Goal: Task Accomplishment & Management: Use online tool/utility

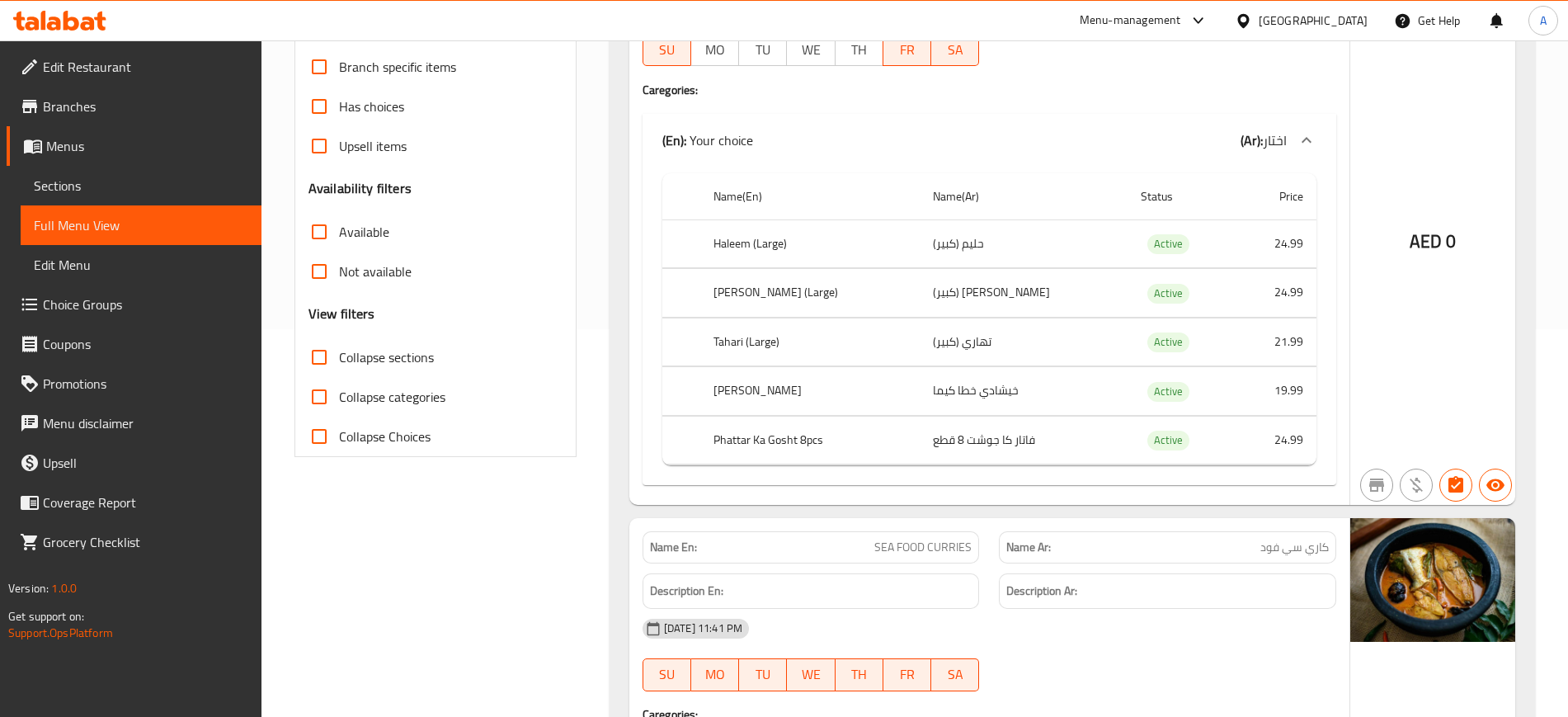
scroll to position [400, 0]
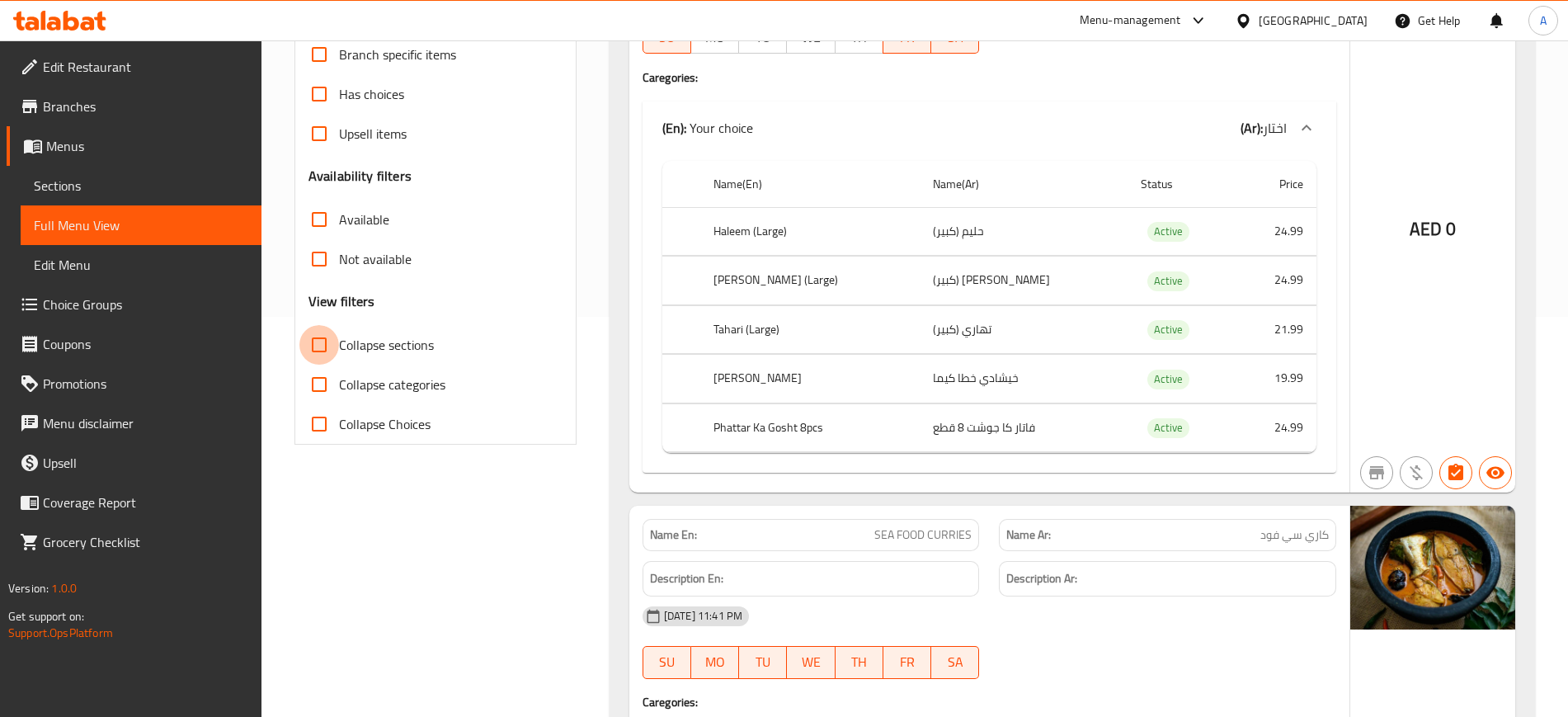
click at [321, 343] on input "Collapse sections" at bounding box center [319, 345] width 40 height 40
checkbox input "true"
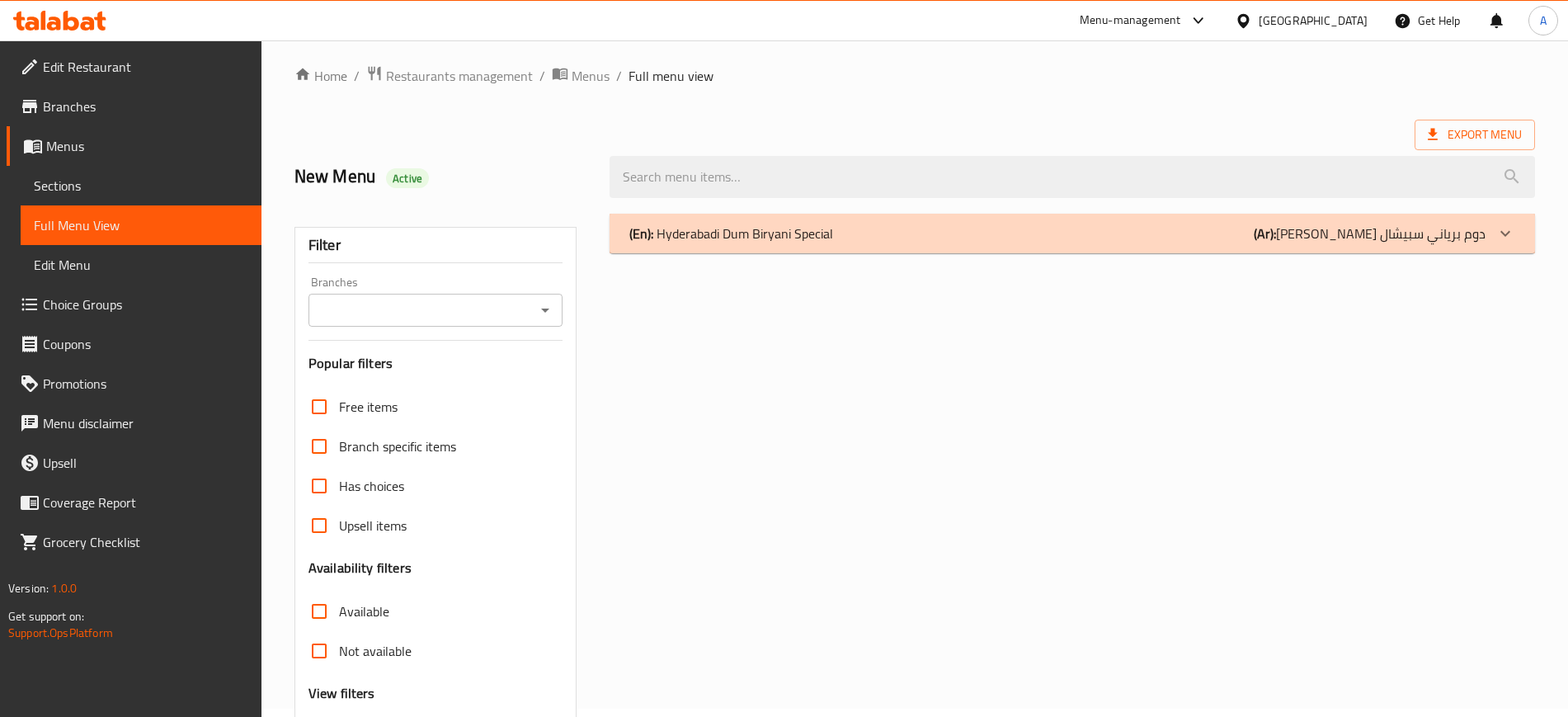
scroll to position [0, 0]
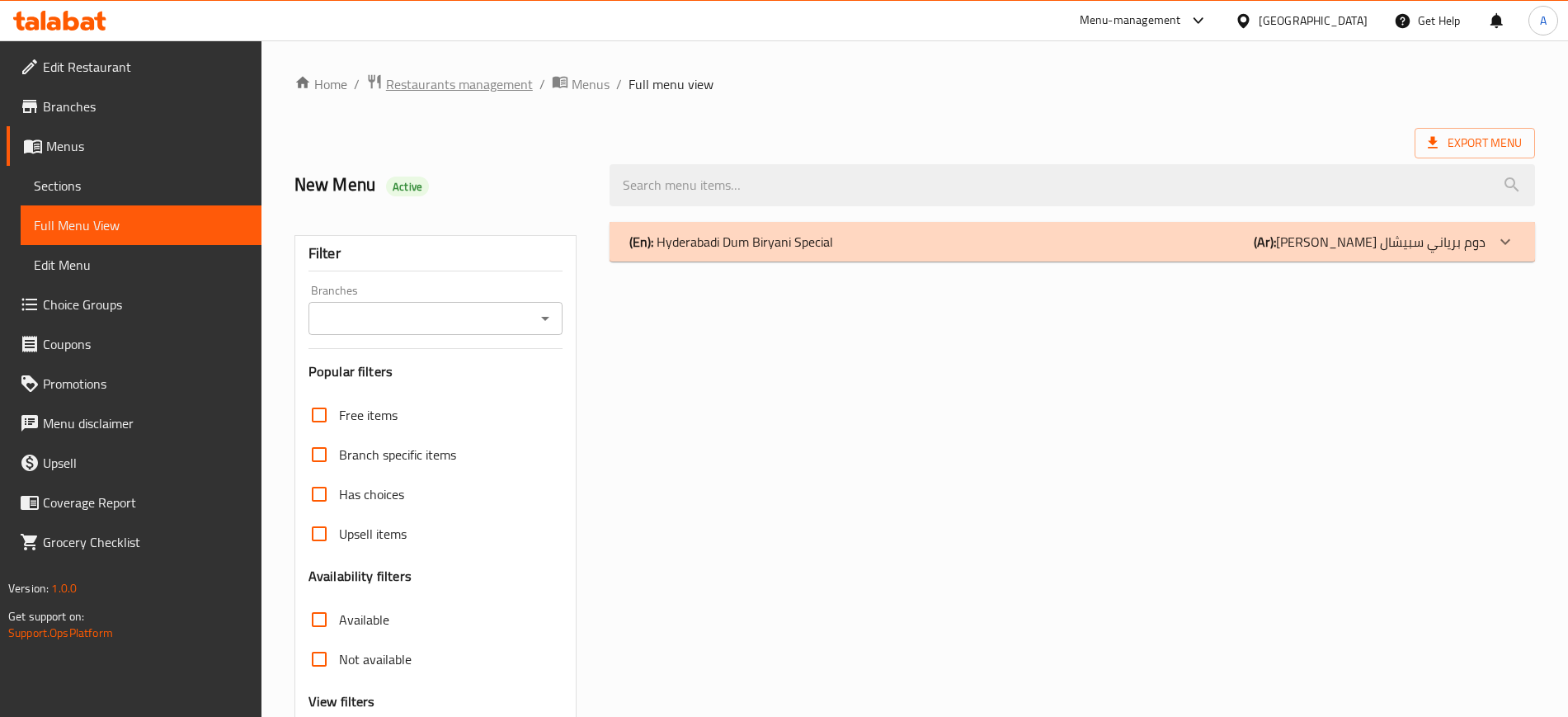
click at [450, 86] on span "Restaurants management" at bounding box center [459, 84] width 147 height 20
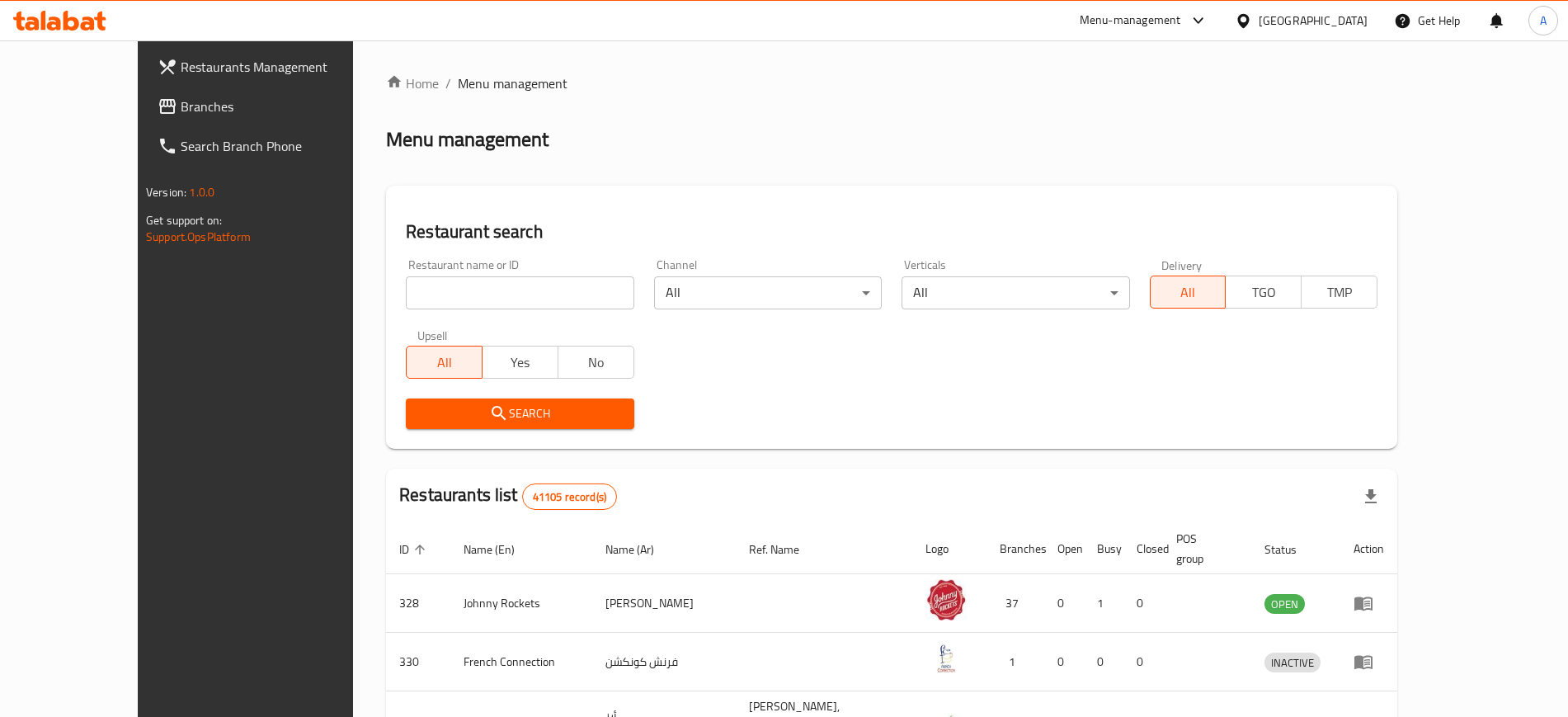
paste input "Garden View Restaurant"
click at [479, 285] on input "Garden View Restaurant" at bounding box center [519, 293] width 227 height 33
type input "Garden View Restaurant"
click button "Search" at bounding box center [519, 413] width 227 height 31
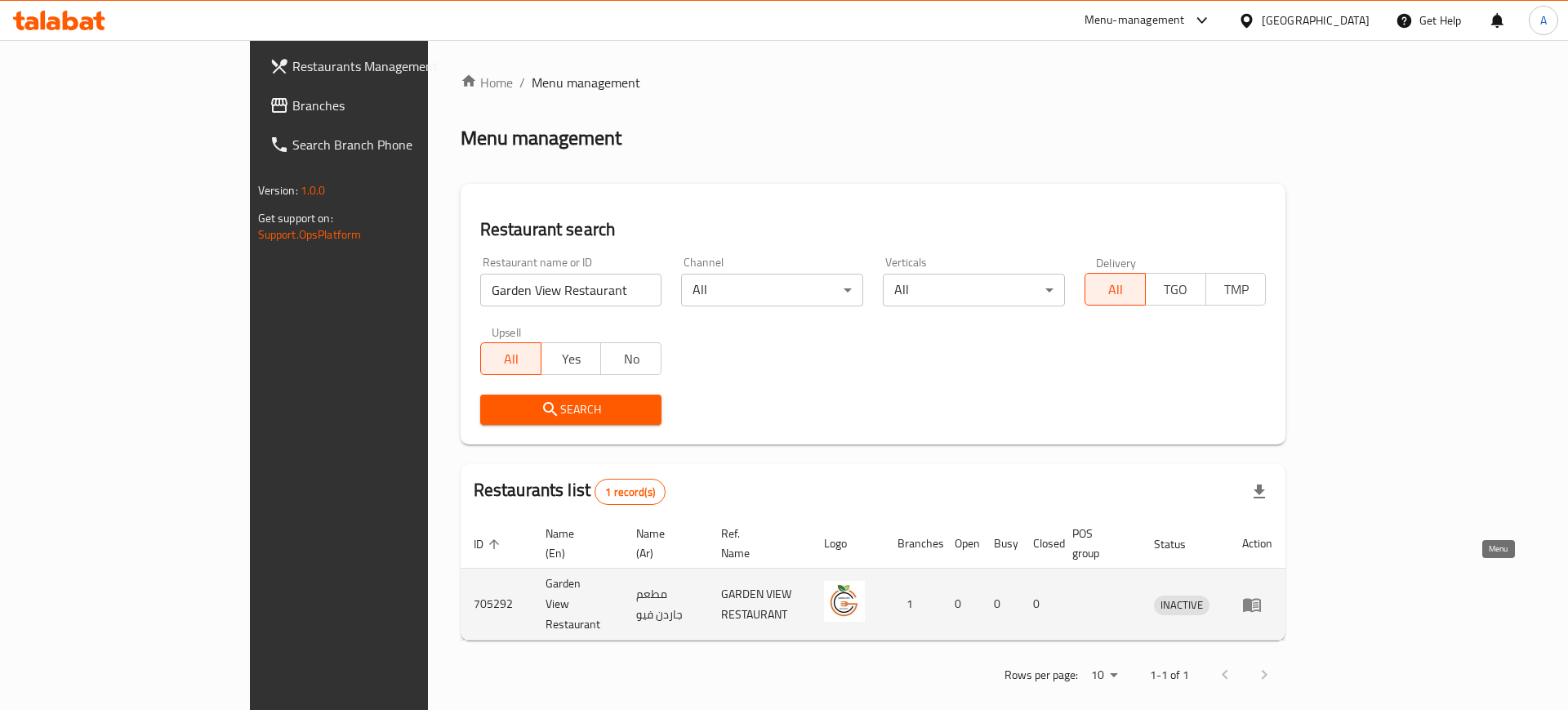
click at [1262, 595] on icon "enhanced table" at bounding box center [1252, 605] width 20 height 20
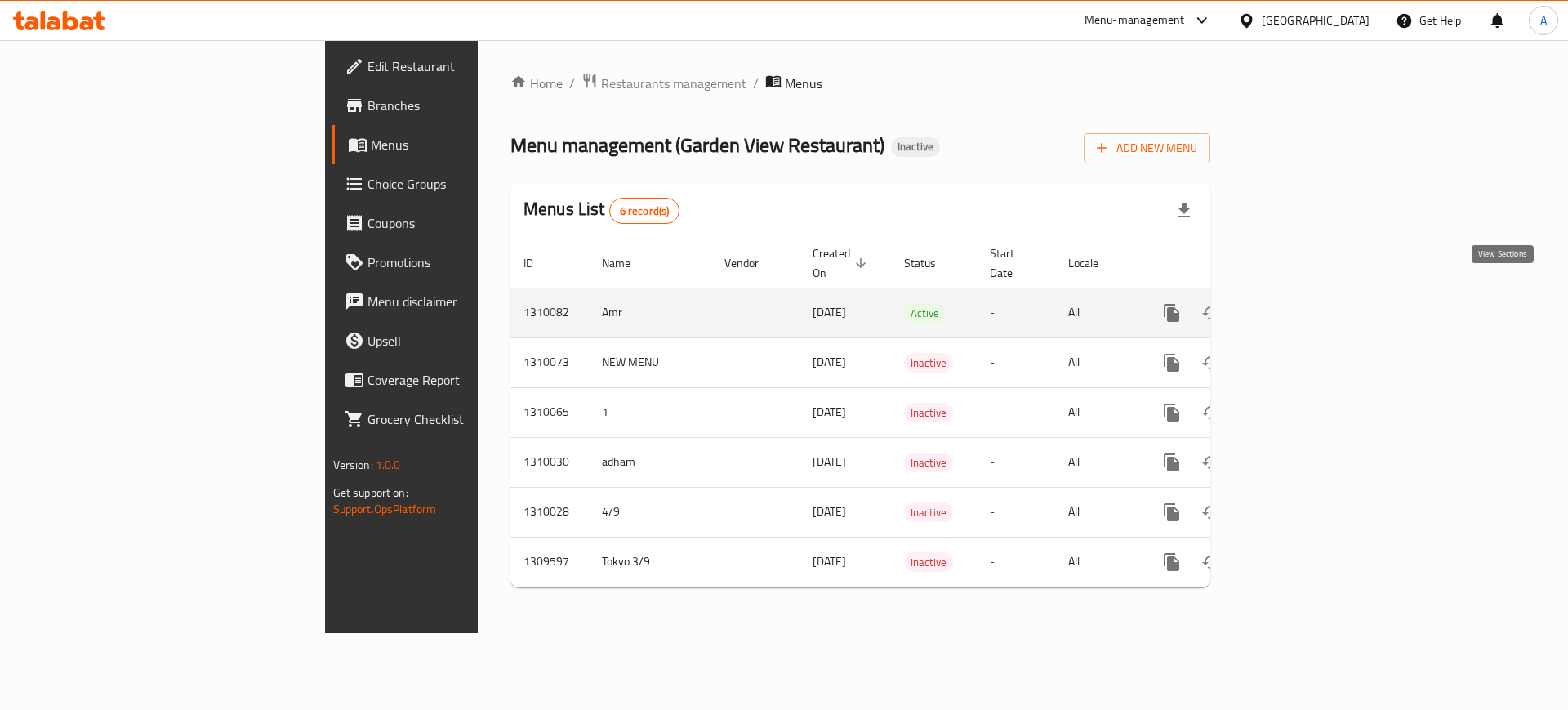
click at [1299, 303] on icon "enhanced table" at bounding box center [1290, 313] width 20 height 20
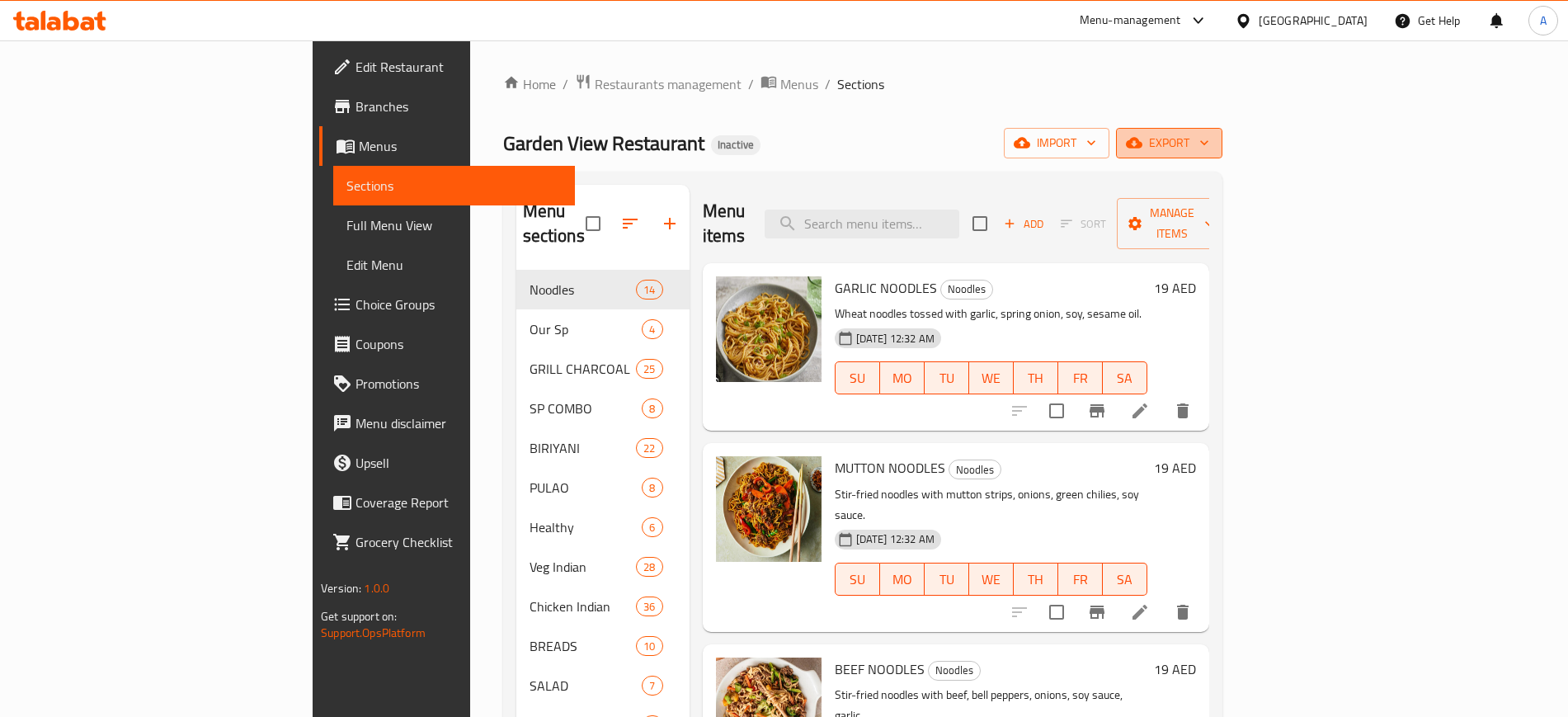
click at [1213, 148] on icon "button" at bounding box center [1205, 143] width 17 height 17
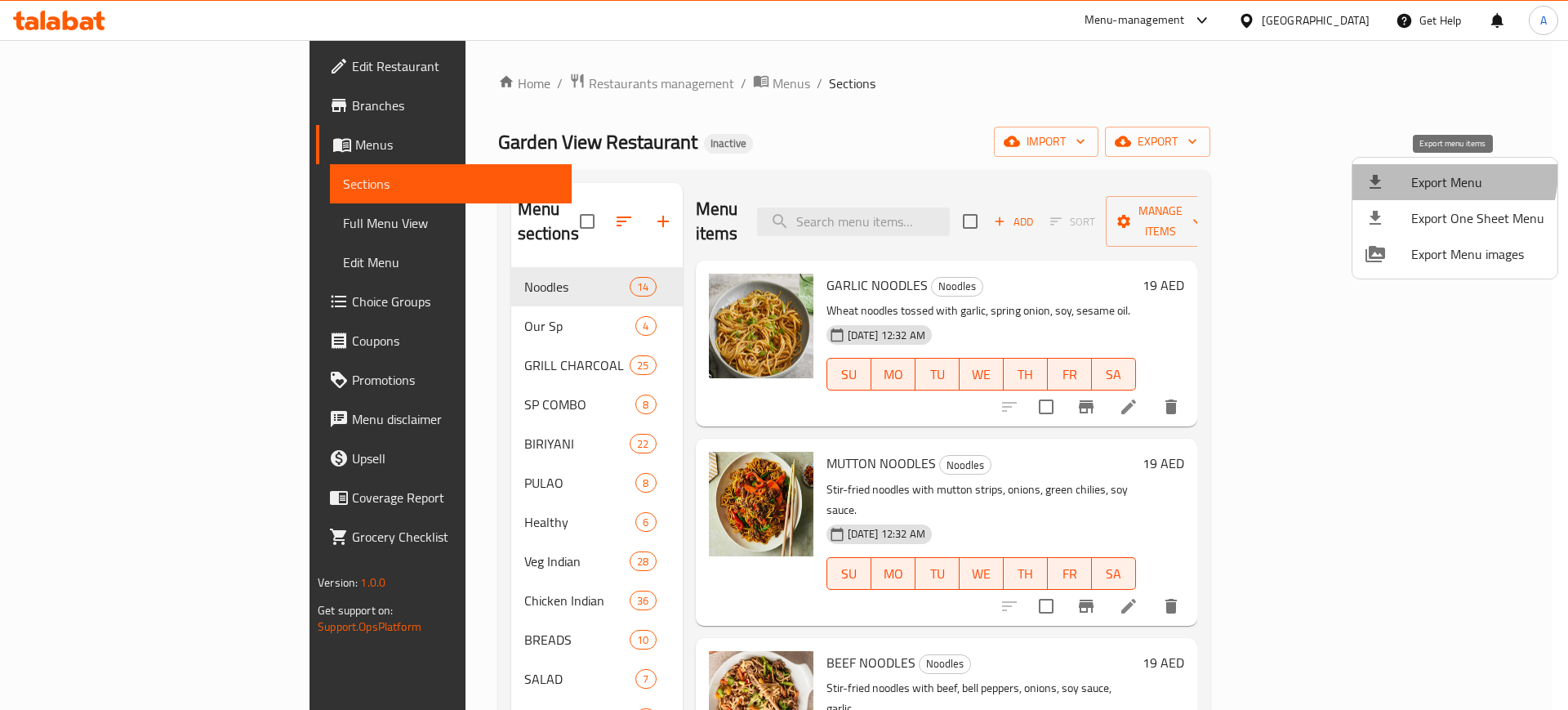
click at [1428, 173] on span "Export Menu" at bounding box center [1478, 182] width 133 height 20
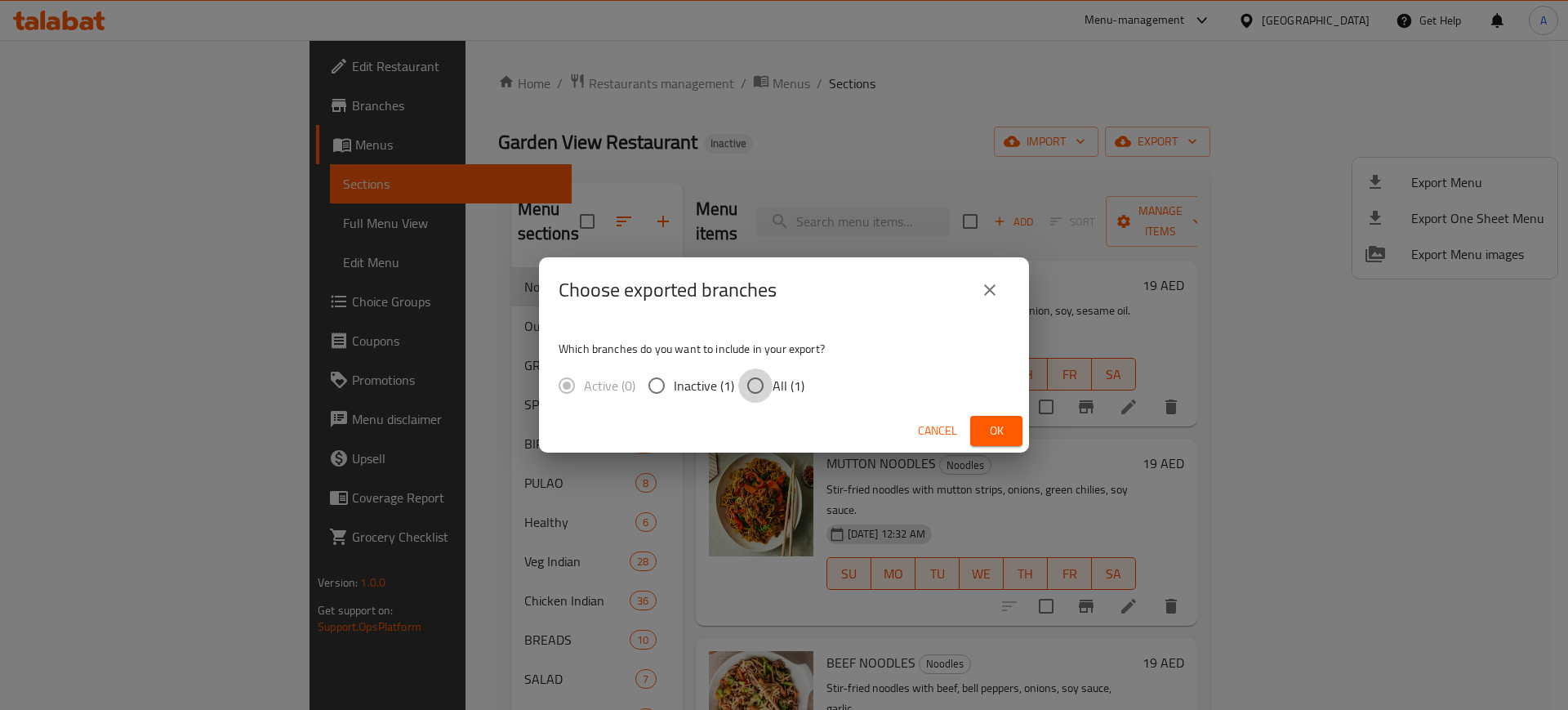
click at [754, 382] on input "All (1)" at bounding box center [756, 385] width 34 height 35
radio input "true"
click at [992, 426] on span "Ok" at bounding box center [996, 431] width 26 height 21
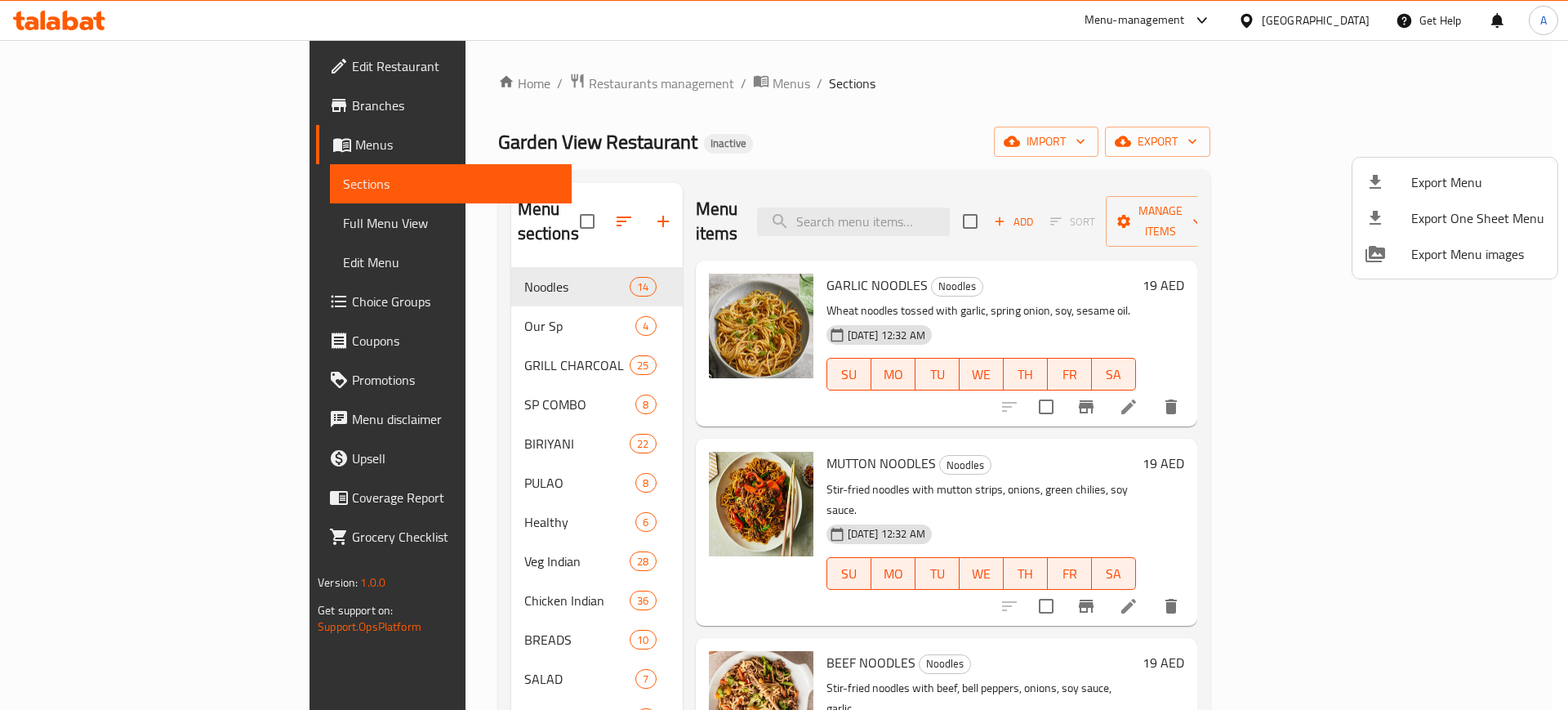
click at [89, 223] on div at bounding box center [784, 355] width 1568 height 710
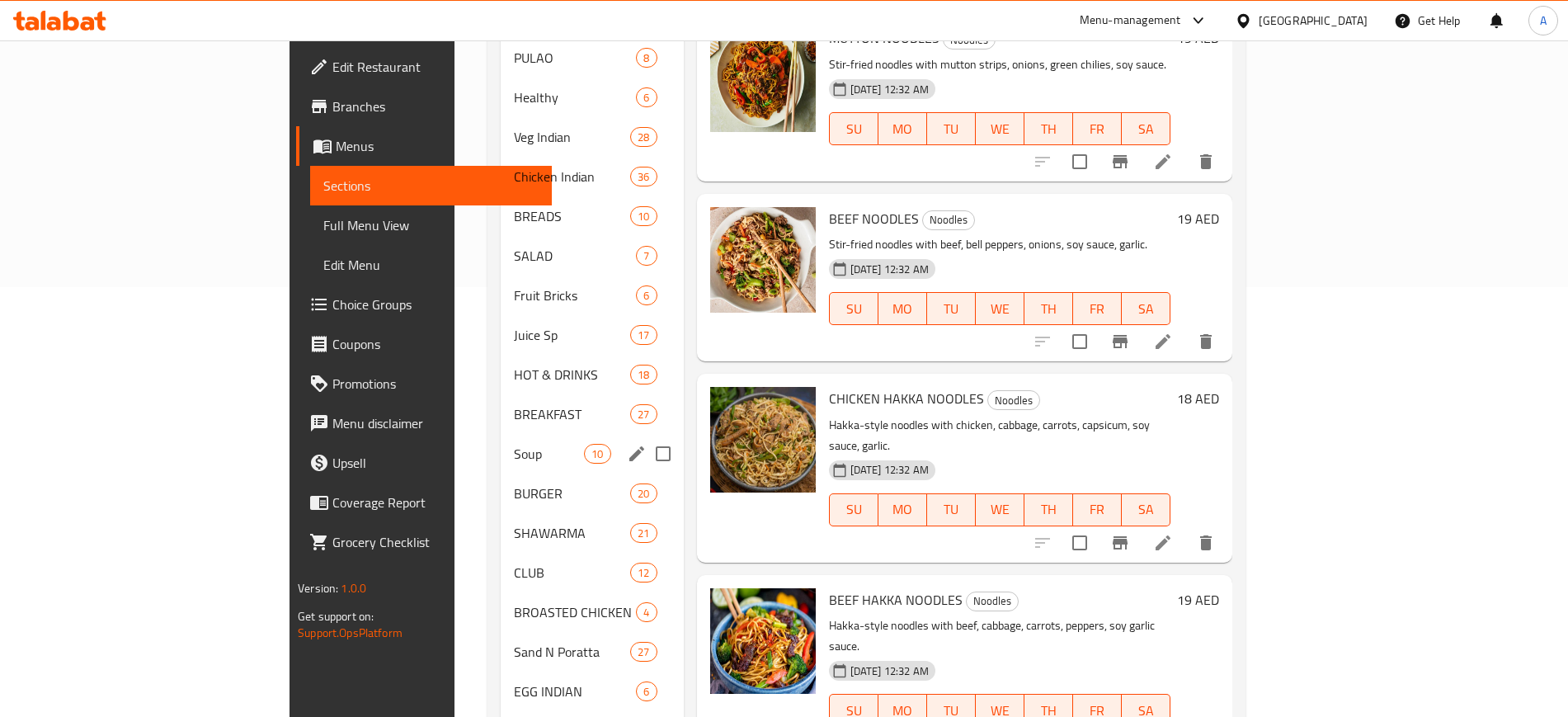
scroll to position [432, 0]
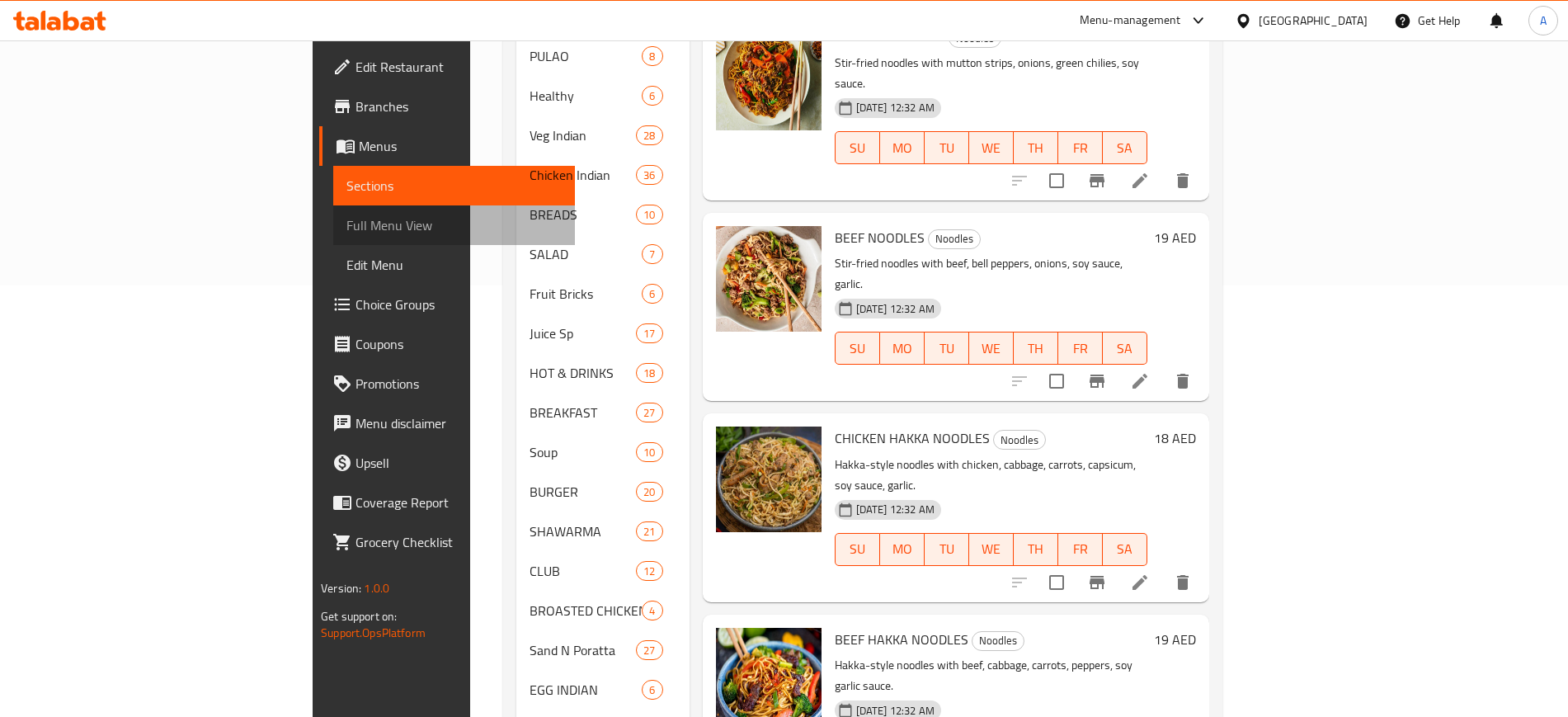
click at [347, 224] on span "Full Menu View" at bounding box center [454, 226] width 215 height 20
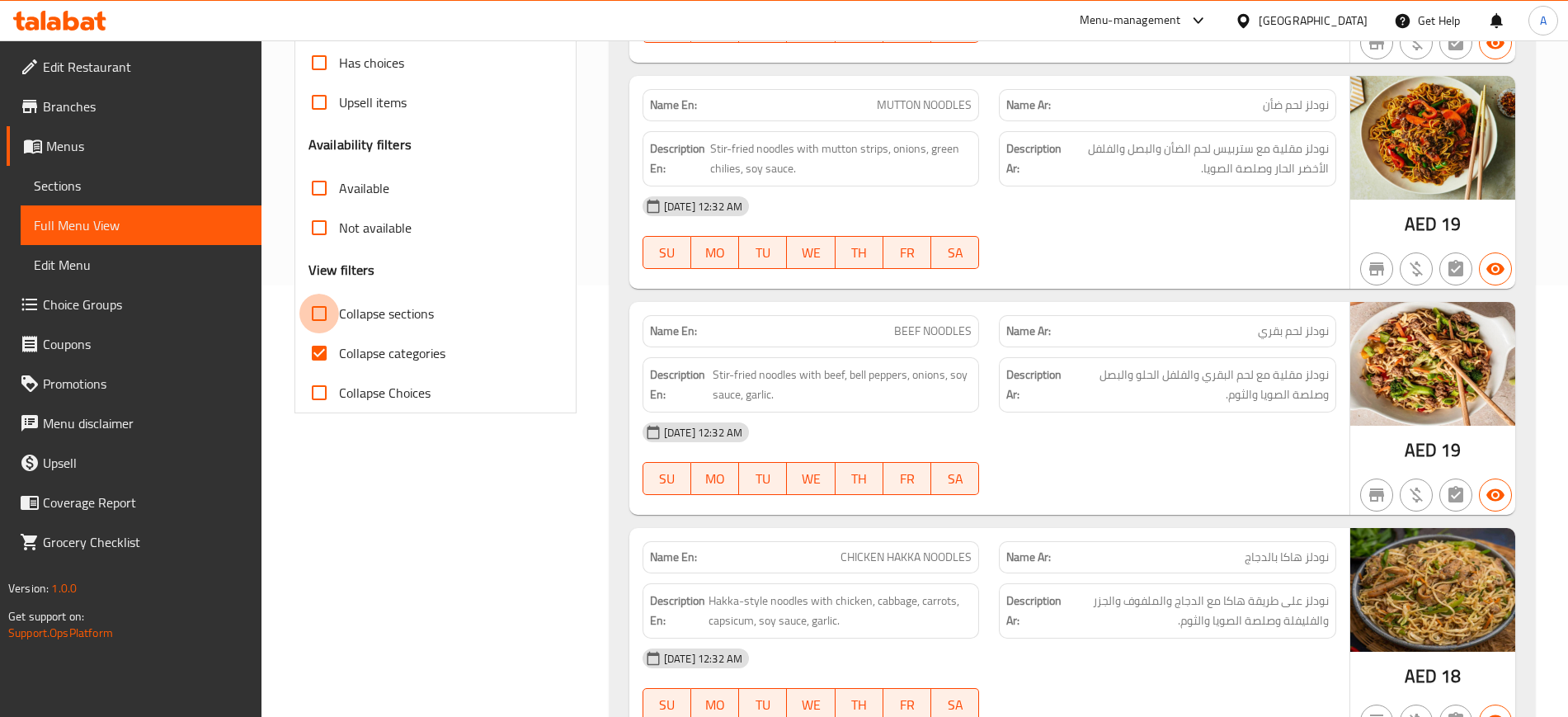
click at [320, 315] on input "Collapse sections" at bounding box center [319, 314] width 40 height 40
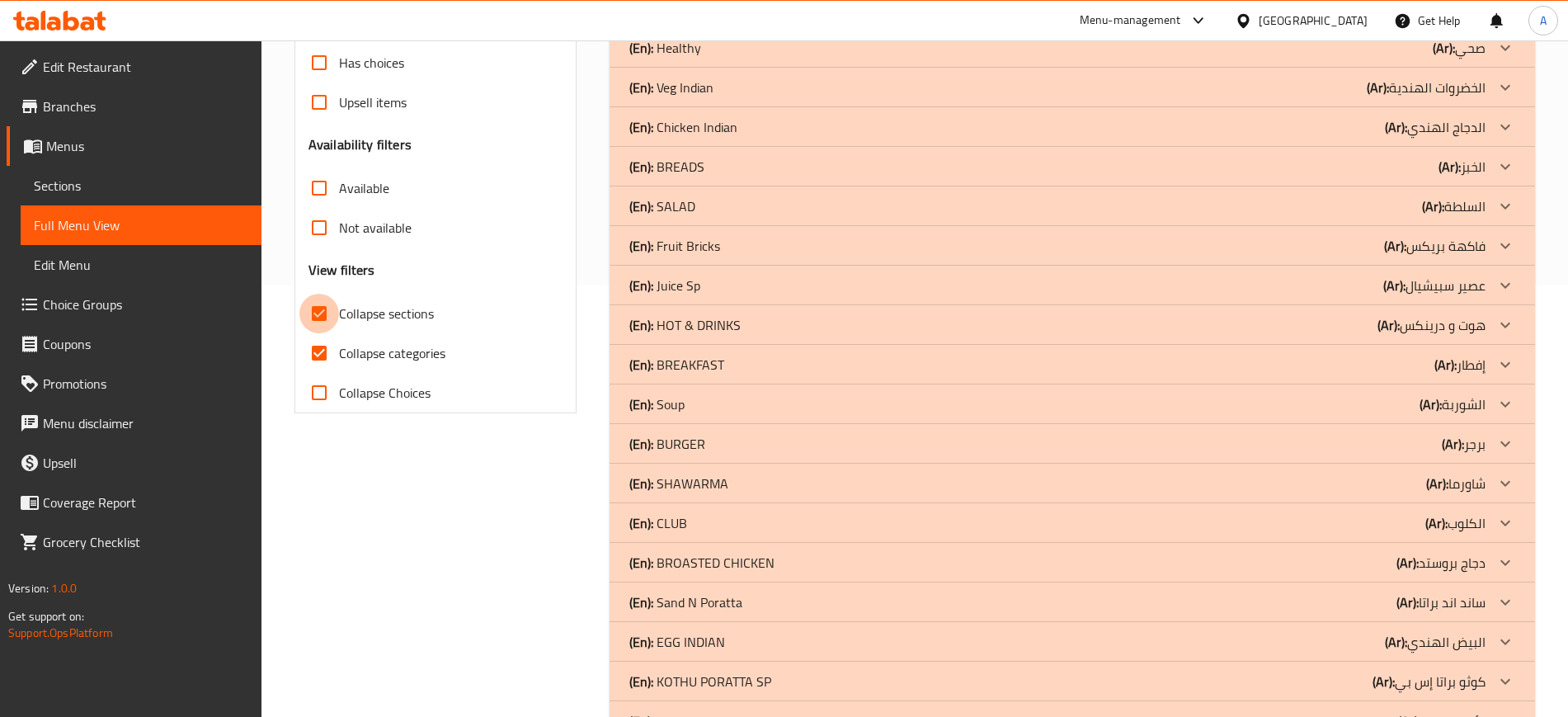
click at [323, 305] on input "Collapse sections" at bounding box center [319, 314] width 40 height 40
checkbox input "false"
